Goal: Information Seeking & Learning: Learn about a topic

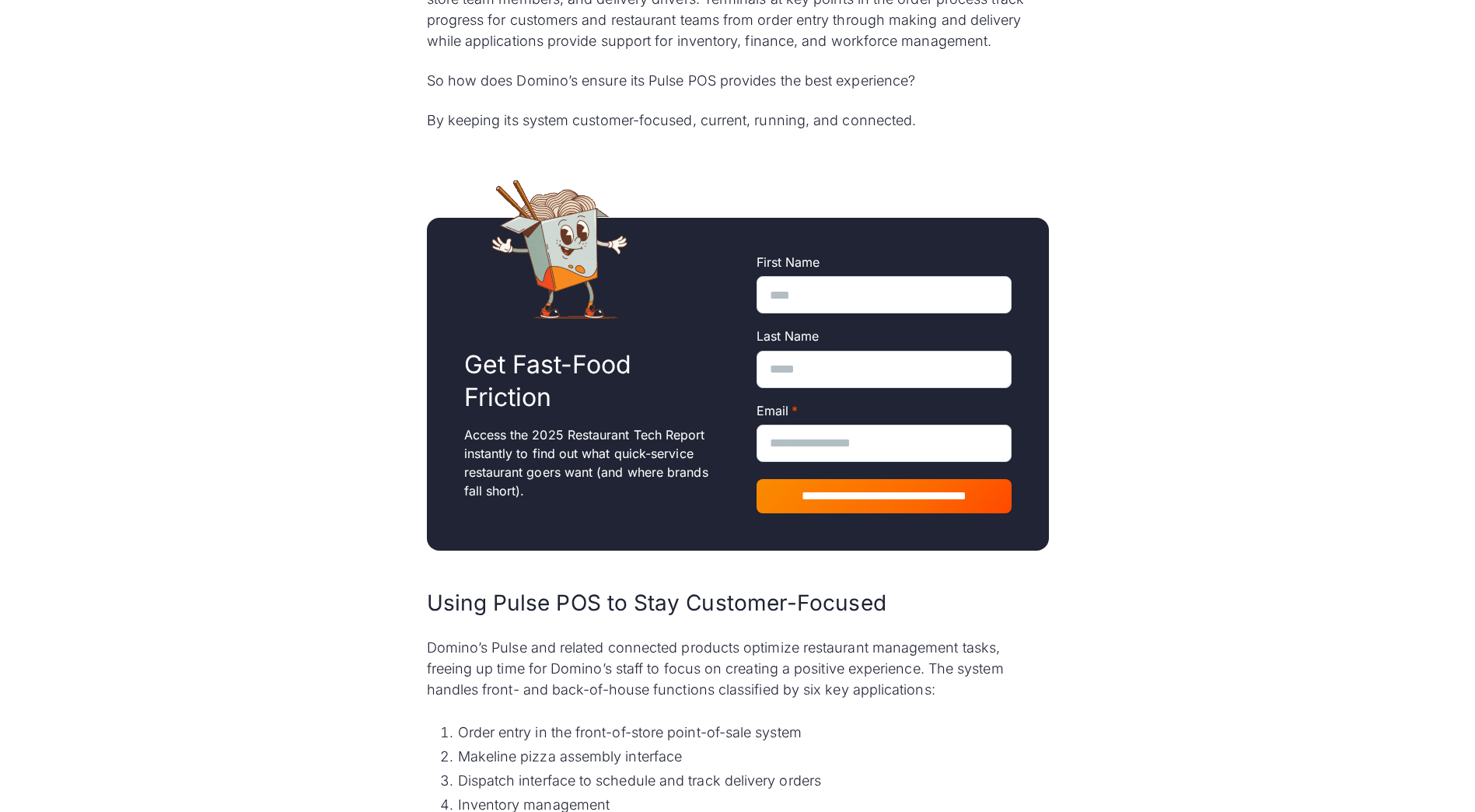
scroll to position [1555, 0]
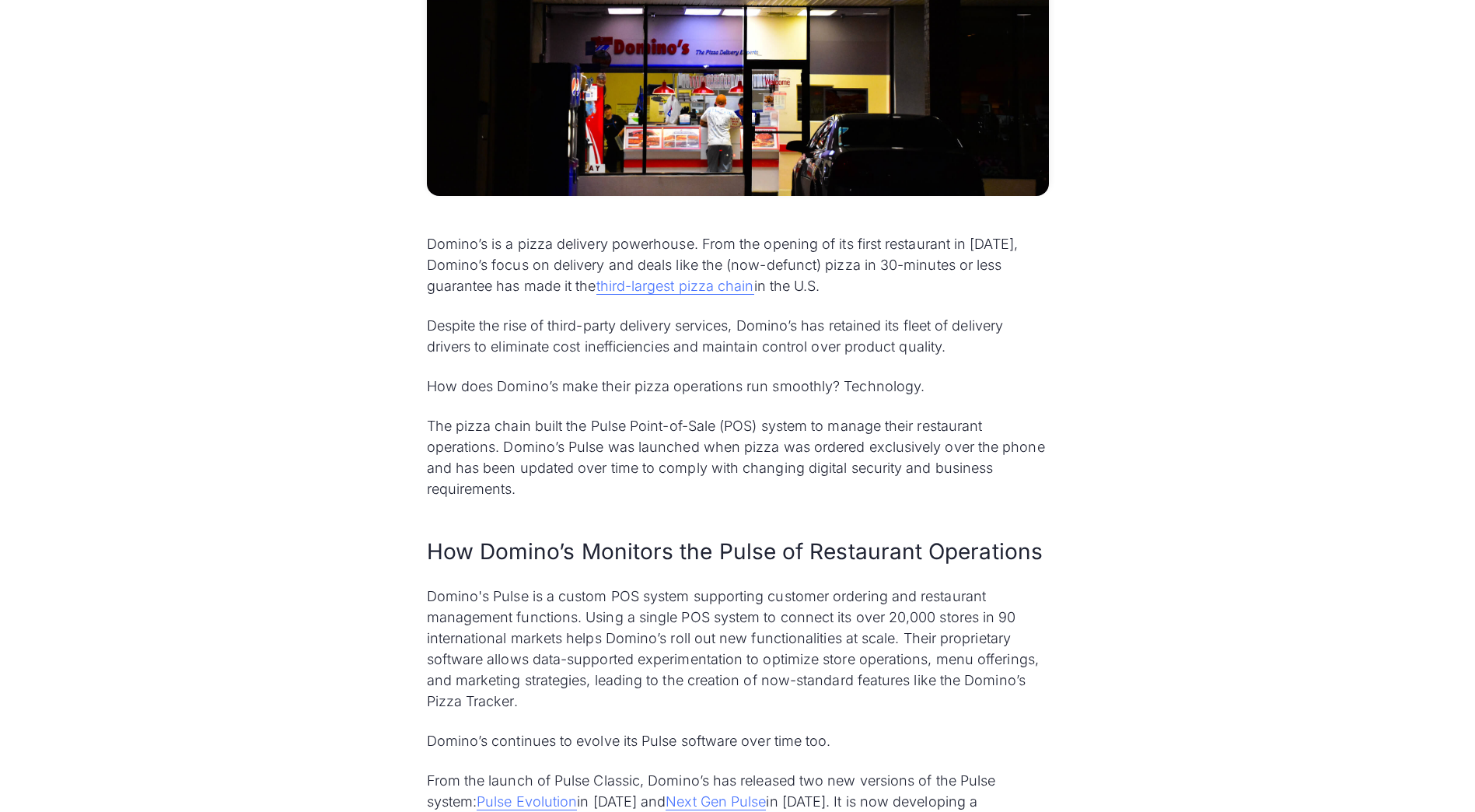
scroll to position [622, 0]
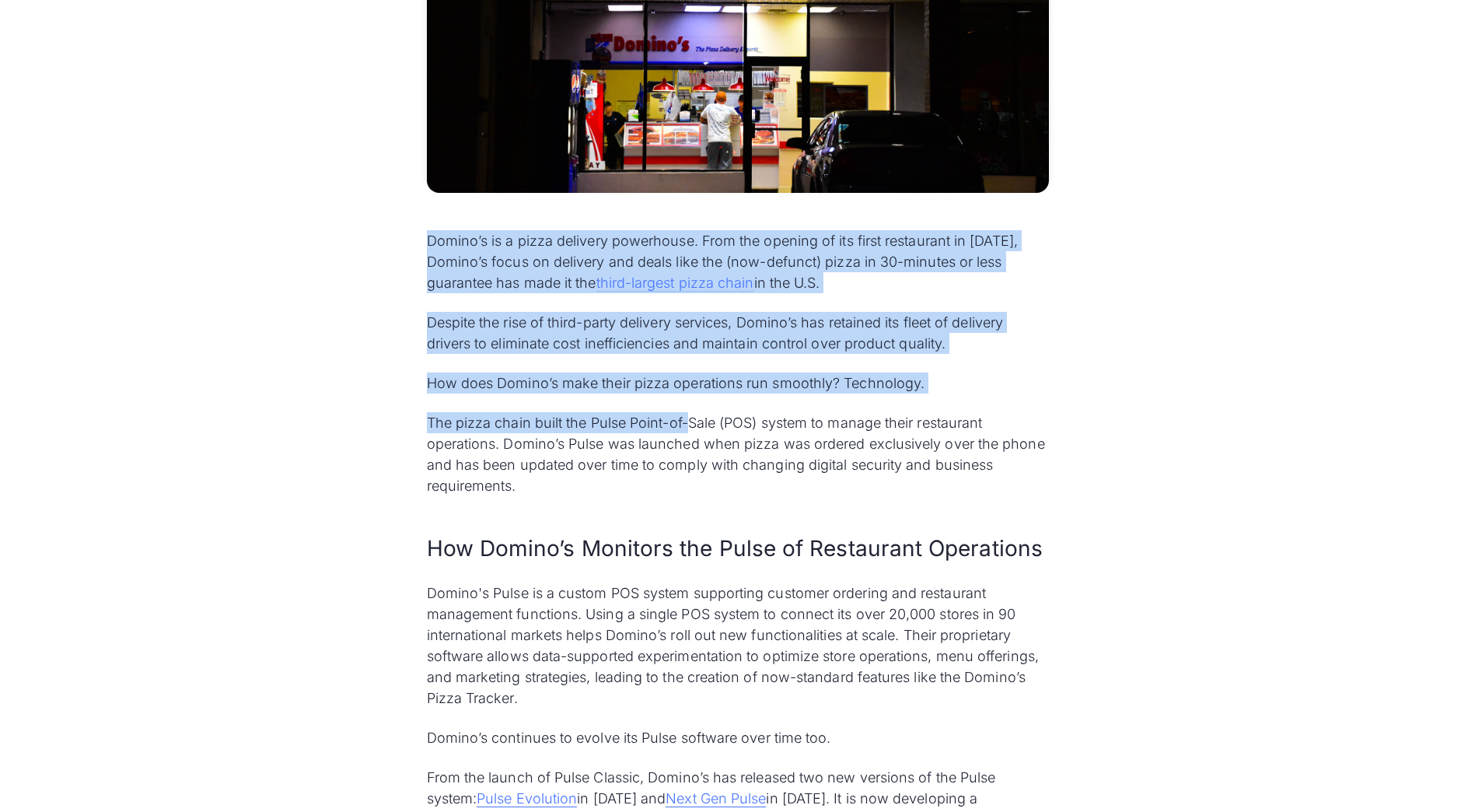
drag, startPoint x: 426, startPoint y: 244, endPoint x: 689, endPoint y: 416, distance: 314.2
click at [689, 416] on div "Domino’s is a pizza delivery powerhouse. From the opening of its first restaura…" at bounding box center [738, 642] width 622 height 823
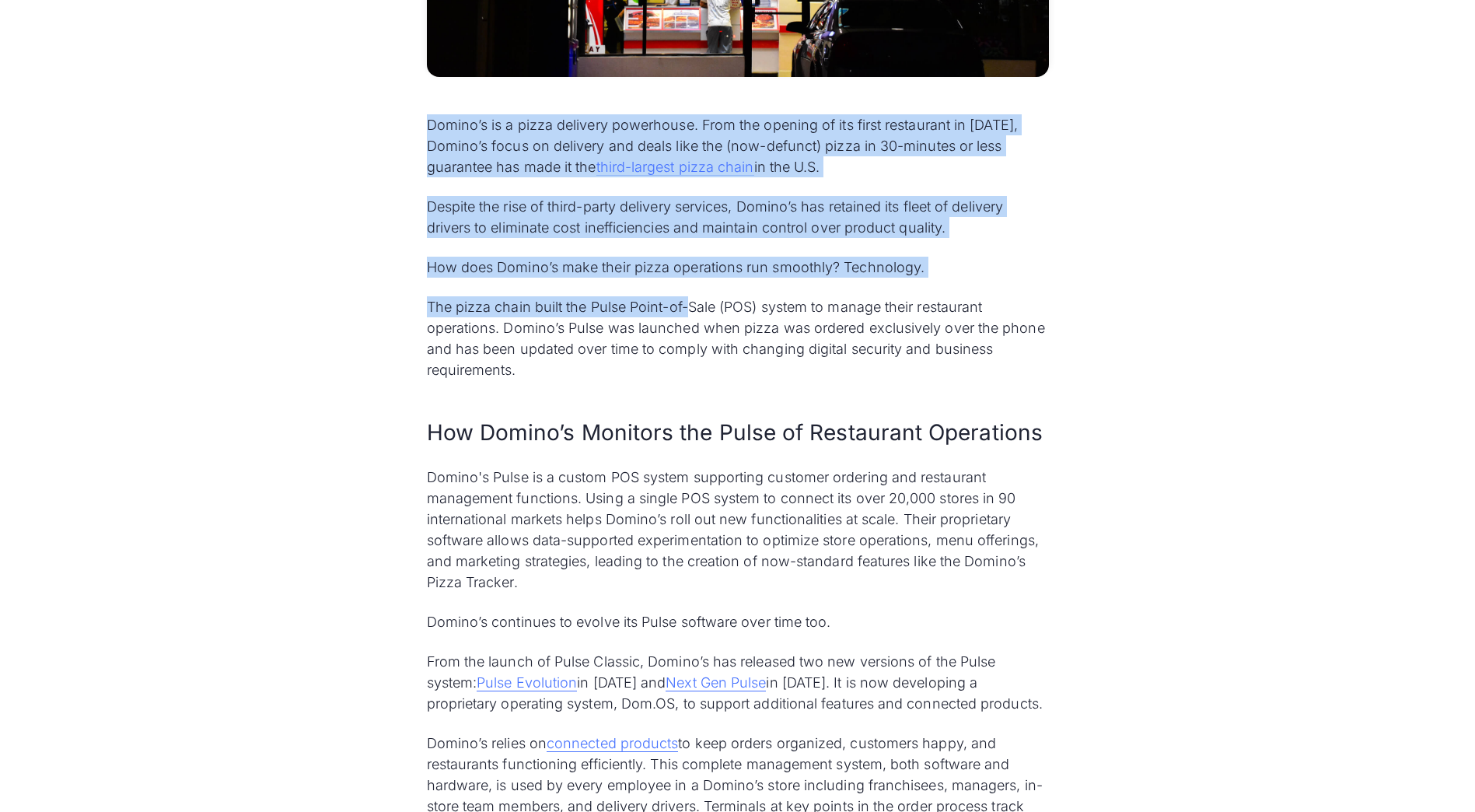
scroll to position [855, 0]
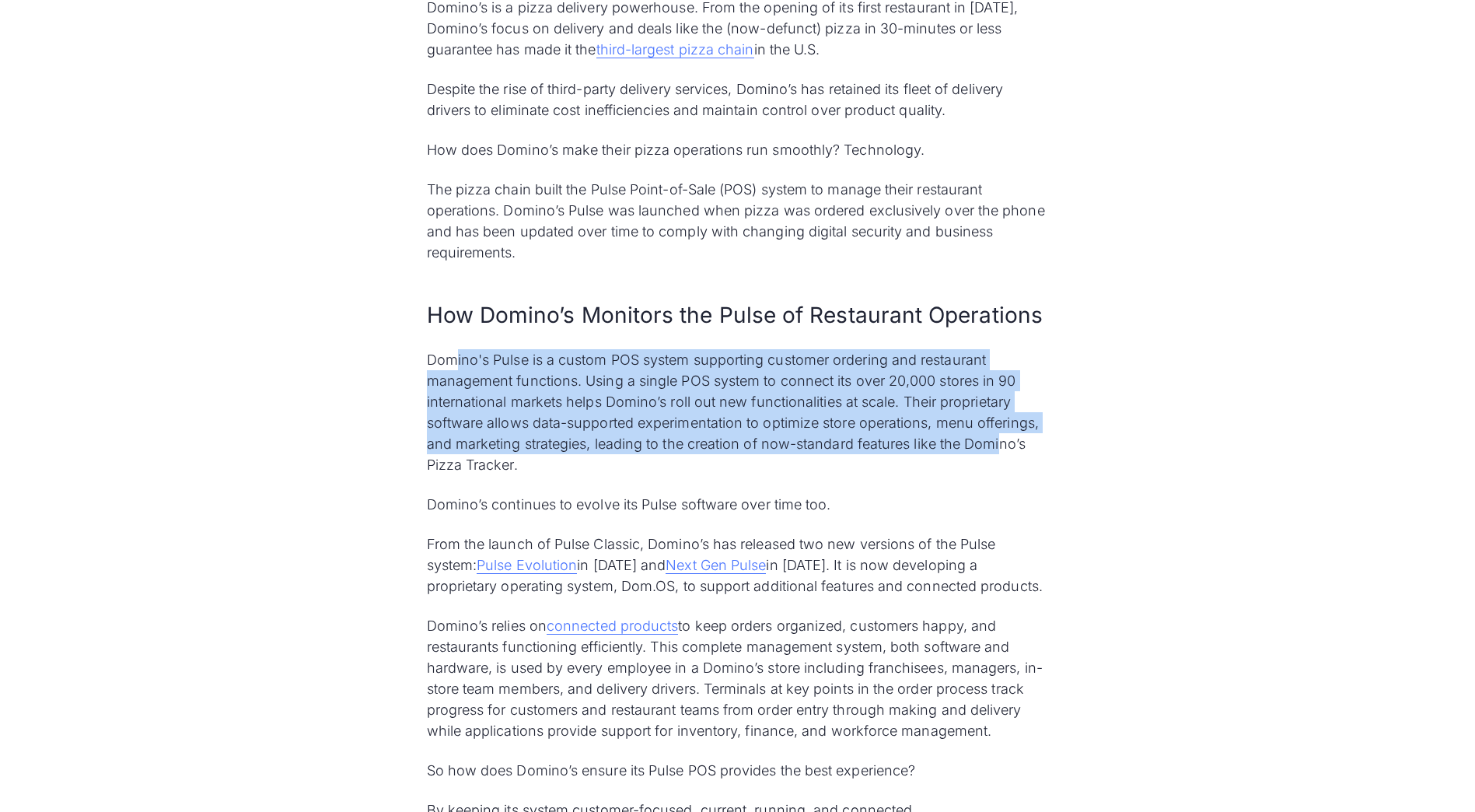
drag, startPoint x: 457, startPoint y: 367, endPoint x: 1000, endPoint y: 439, distance: 547.8
click at [1000, 439] on p "Domino's Pulse is a custom POS system supporting customer ordering and restaura…" at bounding box center [738, 413] width 622 height 126
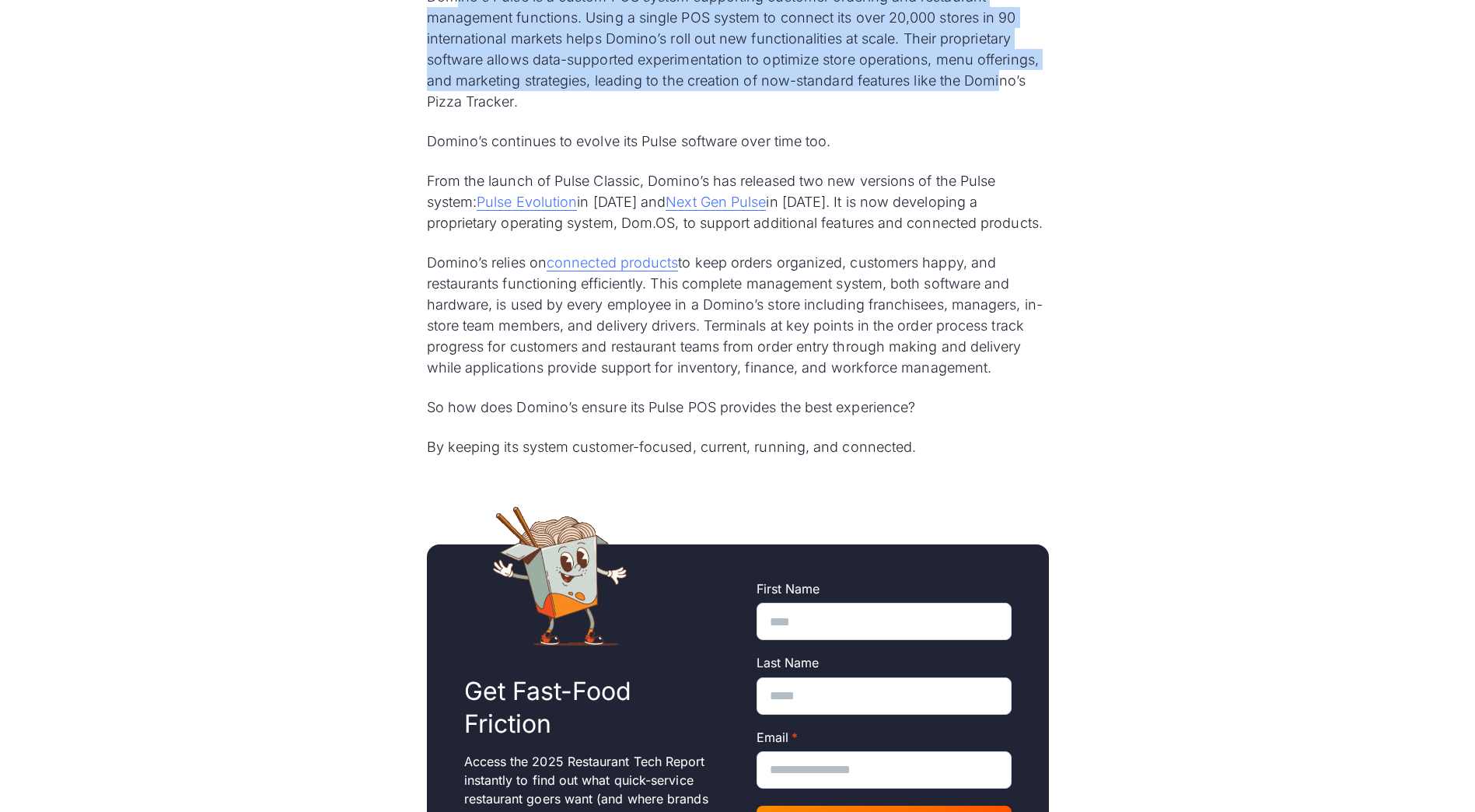
scroll to position [1243, 0]
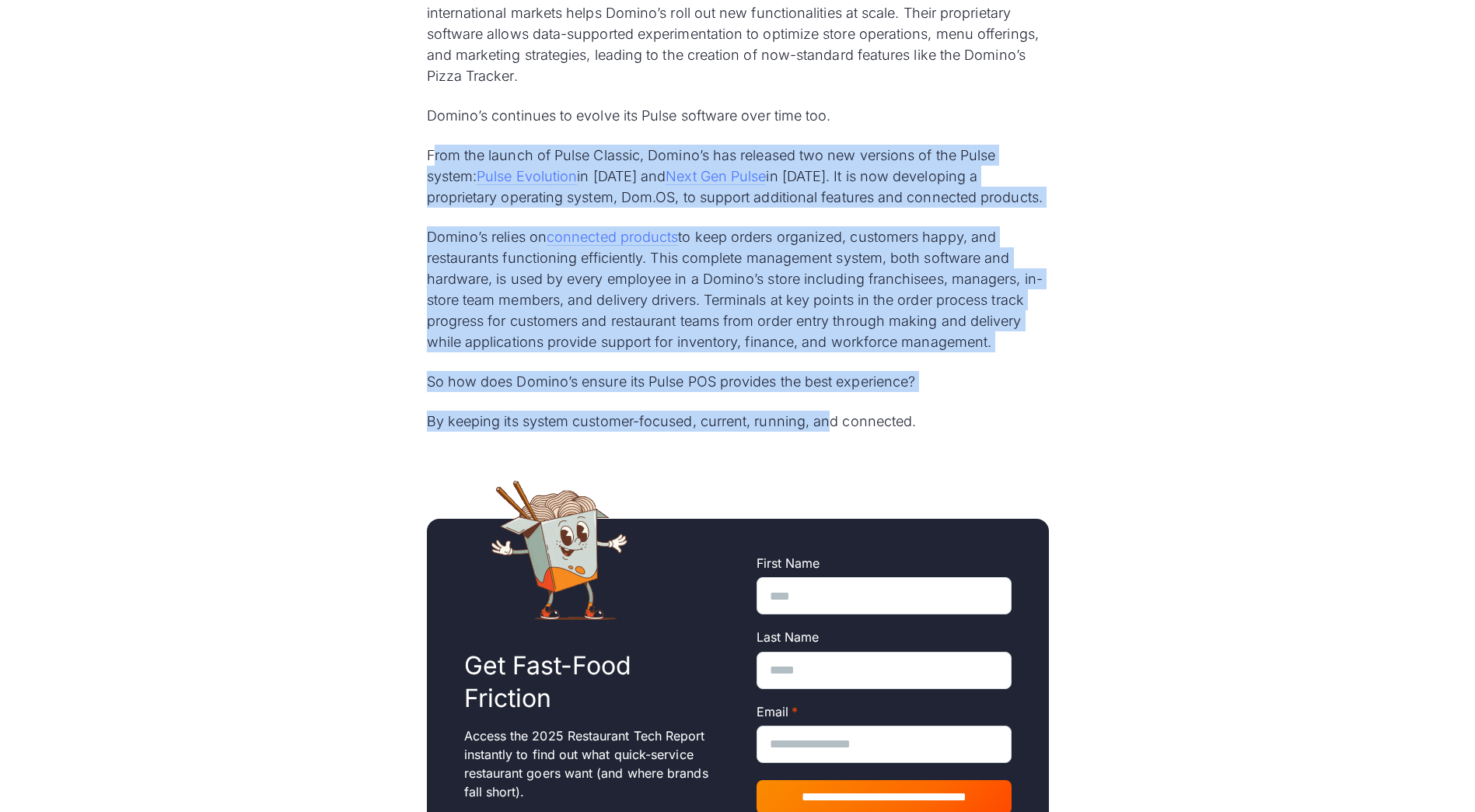
drag, startPoint x: 432, startPoint y: 162, endPoint x: 829, endPoint y: 417, distance: 471.8
click at [829, 417] on div "Domino’s is a pizza delivery powerhouse. From the opening of its first restaura…" at bounding box center [738, 20] width 622 height 823
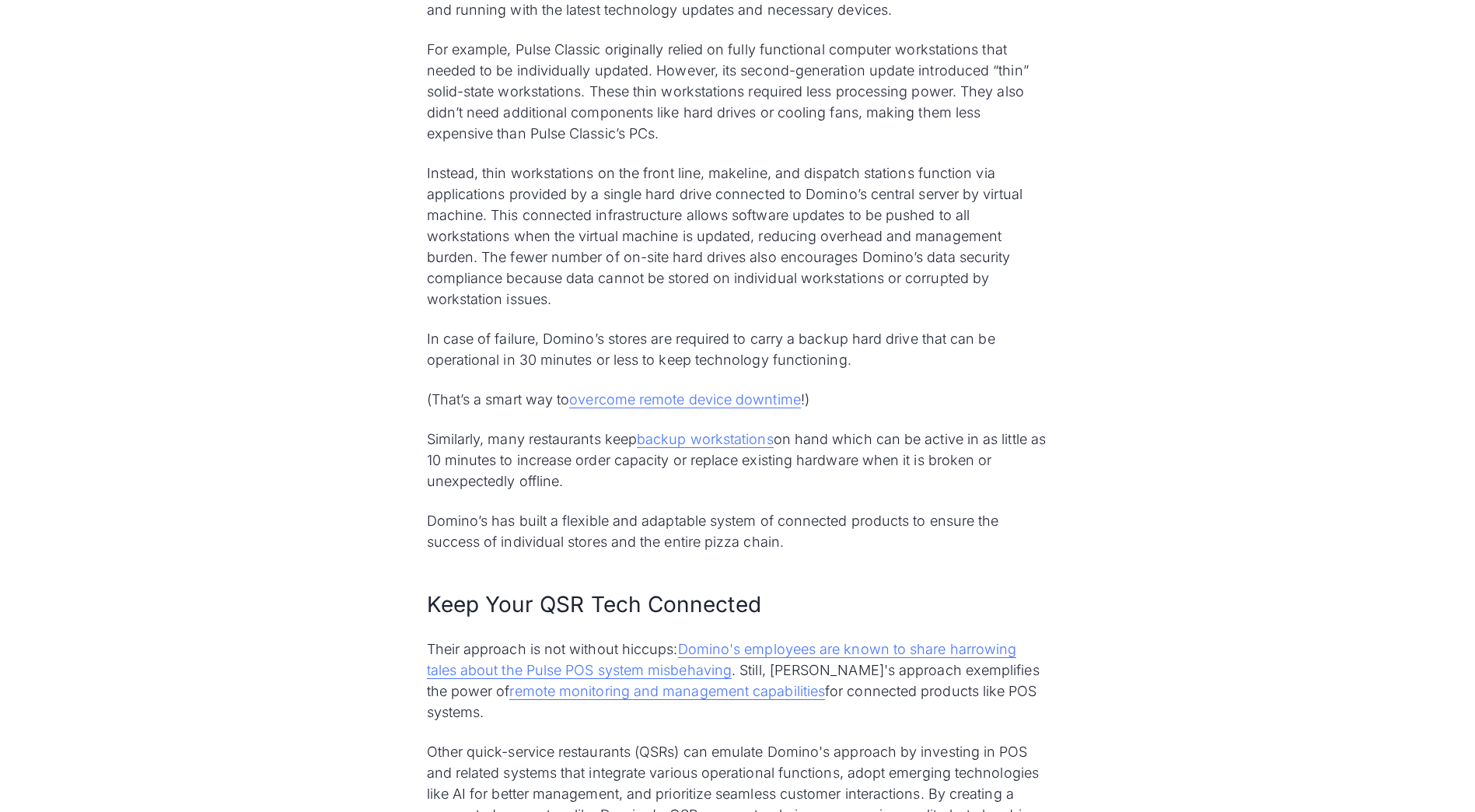
scroll to position [4354, 0]
